Goal: Register for event/course

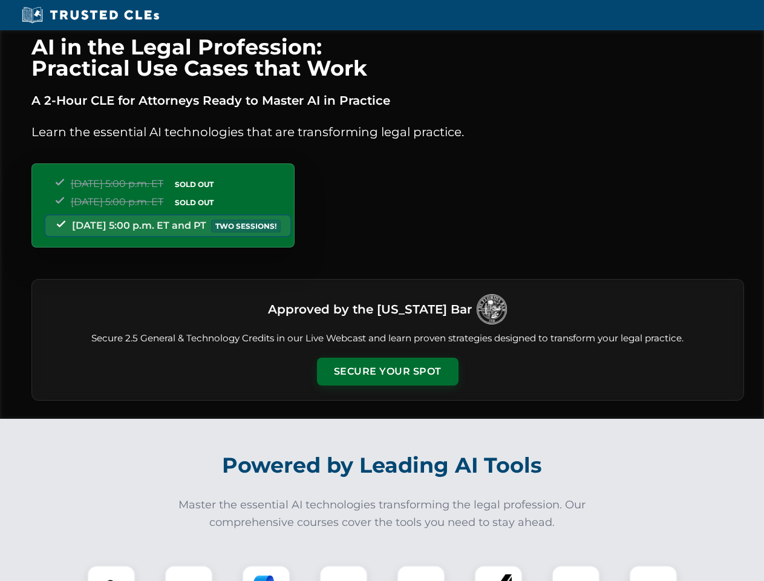
click at [387, 372] on button "Secure Your Spot" at bounding box center [388, 372] width 142 height 28
click at [111, 573] on img at bounding box center [111, 589] width 35 height 35
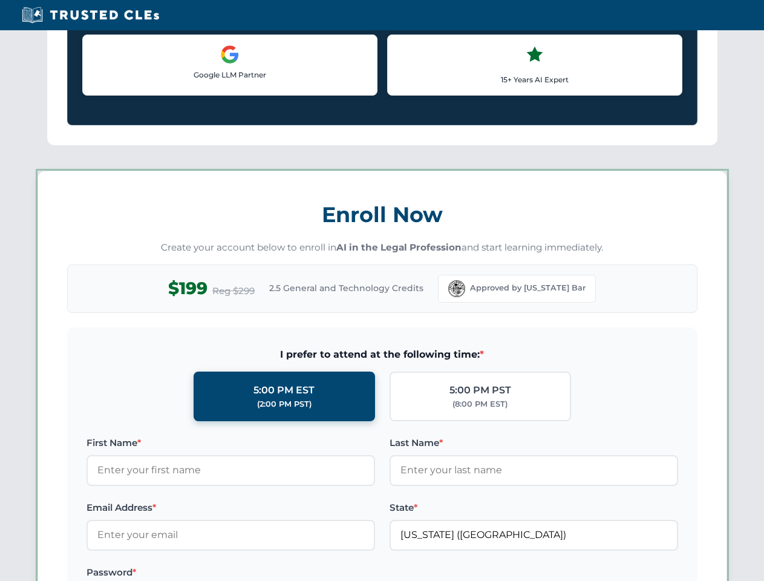
click at [266, 573] on label "Password *" at bounding box center [231, 572] width 289 height 15
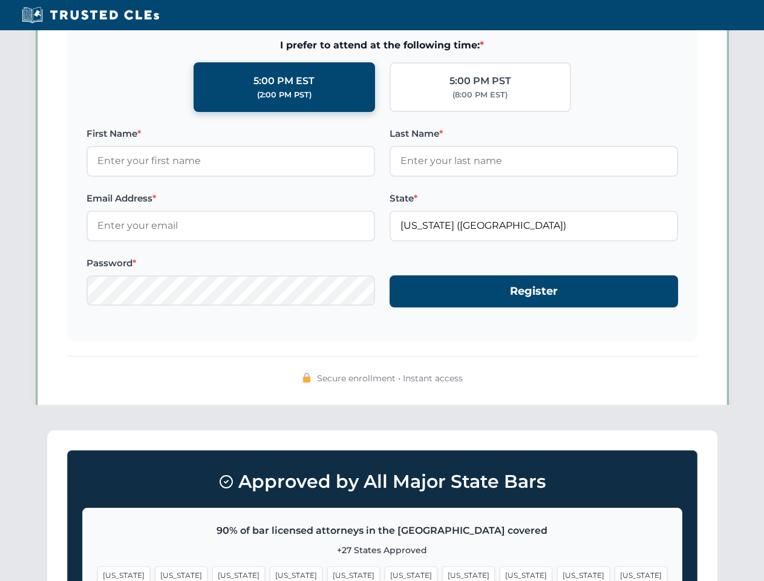
click at [557, 573] on span "[US_STATE]" at bounding box center [583, 575] width 53 height 18
